Goal: Information Seeking & Learning: Learn about a topic

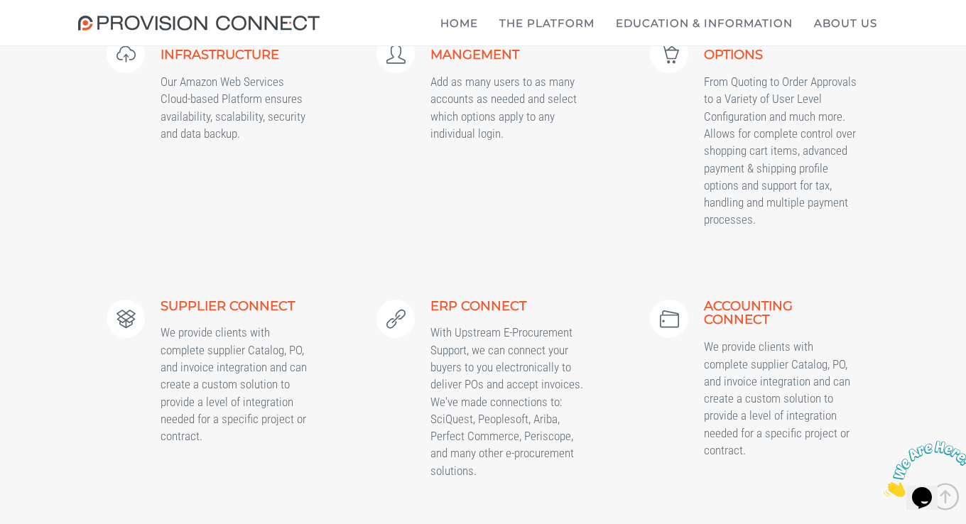
scroll to position [3170, 0]
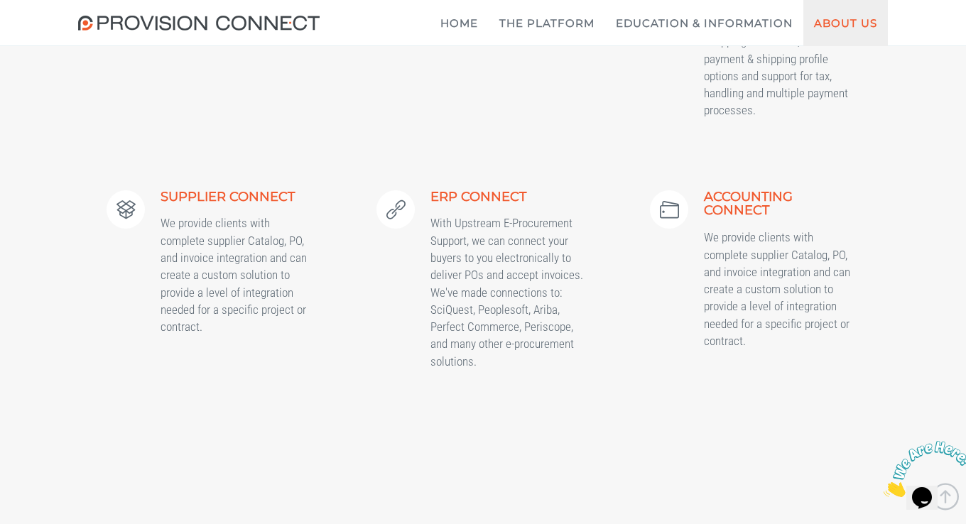
click at [830, 26] on link "About Us" at bounding box center [846, 23] width 85 height 46
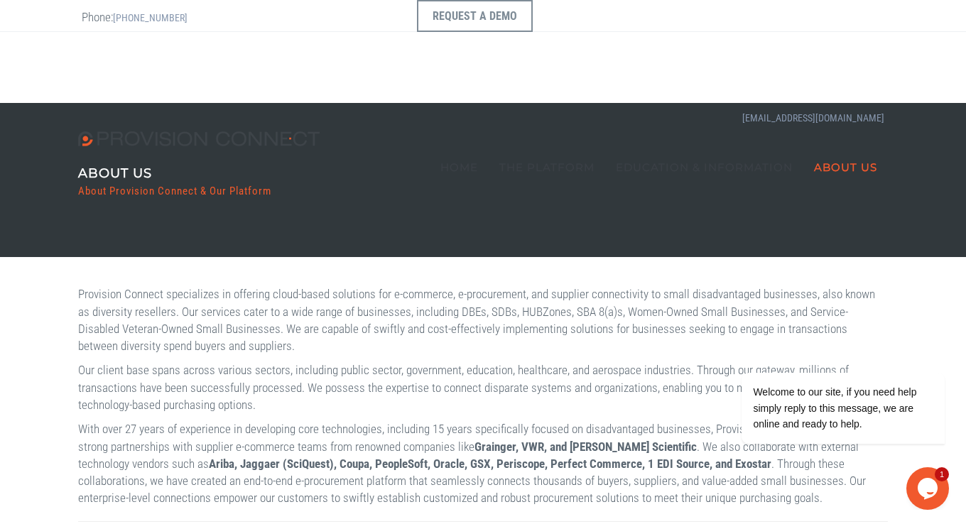
click at [392, 445] on p "With over 27 years of experience in developing core technologies, including 15 …" at bounding box center [483, 464] width 810 height 86
drag, startPoint x: 116, startPoint y: 188, endPoint x: 212, endPoint y: 194, distance: 96.8
click at [212, 194] on h4 "About Provision Connect & Our Platform" at bounding box center [174, 191] width 193 height 12
copy h4 "Provision Connect"
click at [933, 483] on icon "Chat widget" at bounding box center [928, 488] width 20 height 21
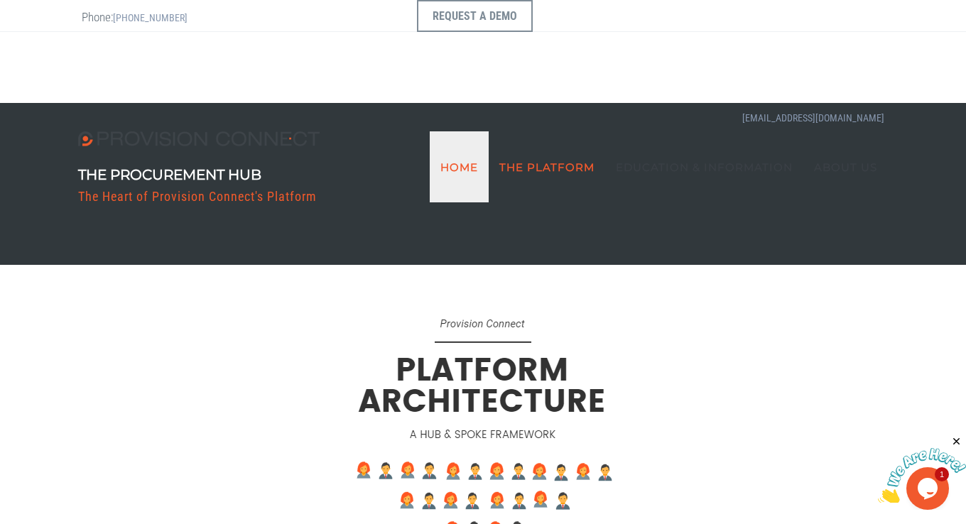
click at [473, 131] on link "Home" at bounding box center [459, 166] width 59 height 71
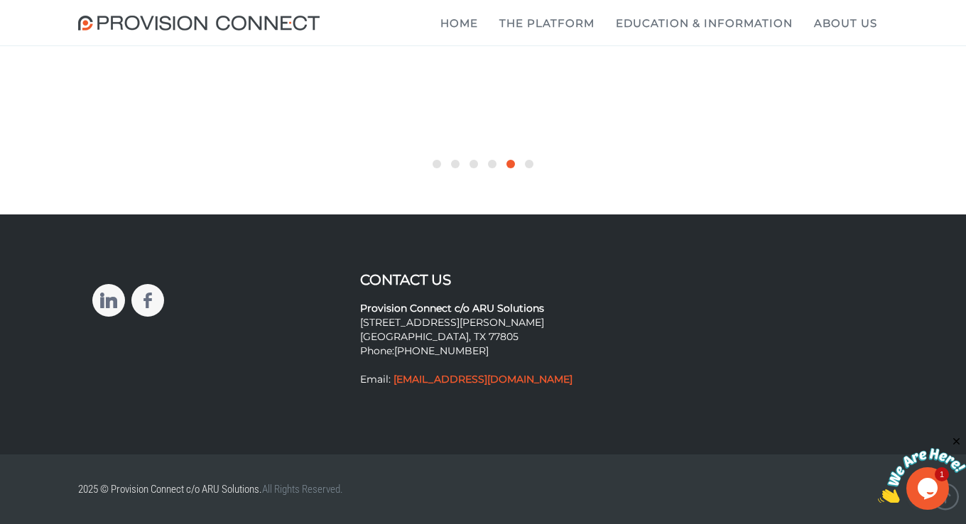
scroll to position [5615, 0]
drag, startPoint x: 534, startPoint y: 442, endPoint x: 392, endPoint y: 436, distance: 141.5
click at [392, 387] on p "Provision Connect c/o ARU Solutions 2121 E WM J Bryan Pkwy #6865 Bryan, TX 7780…" at bounding box center [483, 337] width 247 height 99
copy strong "[EMAIL_ADDRESS][DOMAIN_NAME]"
